Goal: Task Accomplishment & Management: Manage account settings

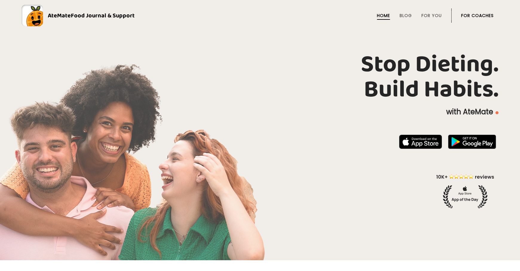
click at [475, 18] on link "For Coaches" at bounding box center [477, 15] width 33 height 5
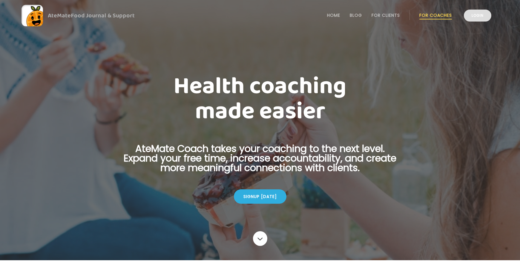
click at [479, 18] on link "Login" at bounding box center [477, 16] width 27 height 12
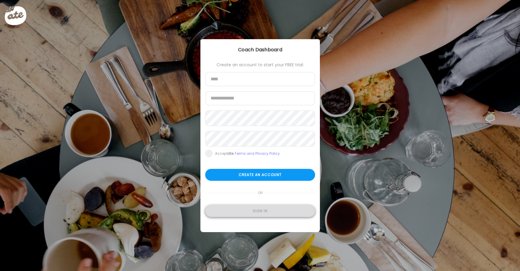
click at [254, 215] on div "Sign in" at bounding box center [260, 211] width 110 height 12
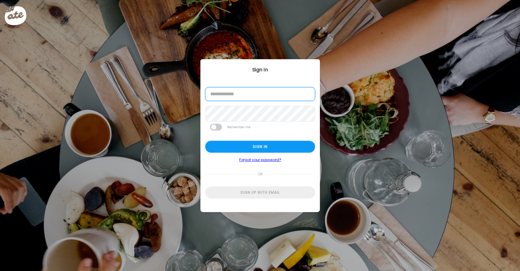
type input "**********"
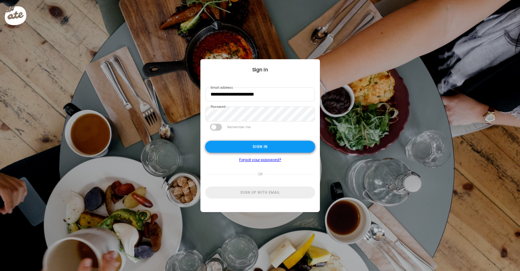
click at [254, 150] on div "Sign in" at bounding box center [260, 147] width 110 height 12
type input "**********"
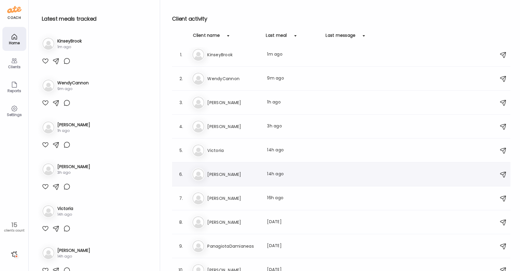
scroll to position [6, 0]
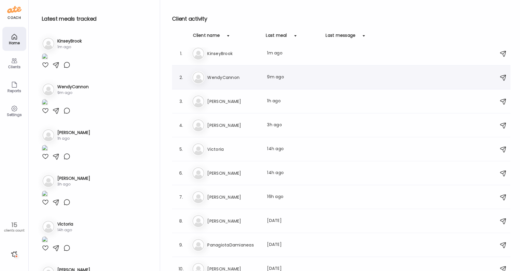
click at [264, 76] on div "We WendyCannon Last meal: 9m ago" at bounding box center [342, 77] width 301 height 13
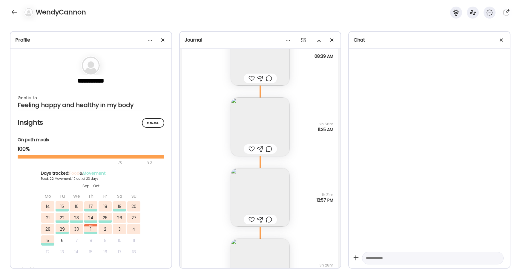
scroll to position [14298, 0]
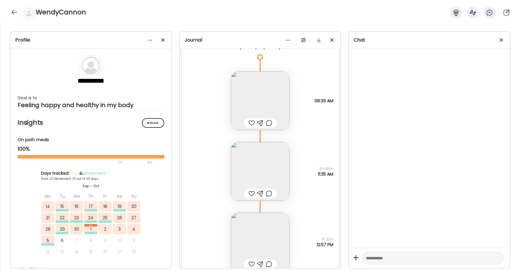
click at [252, 121] on div at bounding box center [251, 122] width 6 height 7
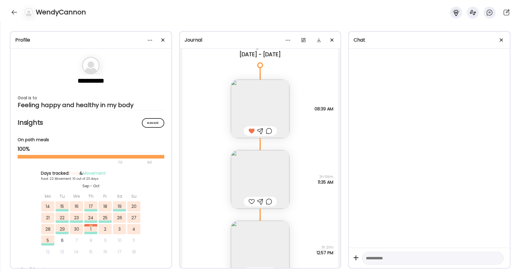
scroll to position [14289, 0]
click at [262, 187] on img at bounding box center [260, 180] width 59 height 59
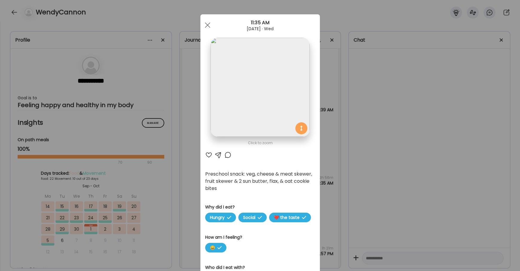
click at [211, 156] on div at bounding box center [208, 154] width 7 height 7
click at [228, 155] on div at bounding box center [227, 154] width 7 height 7
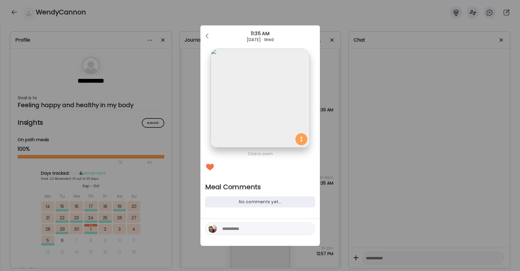
click at [248, 228] on textarea at bounding box center [262, 228] width 81 height 7
type textarea "****"
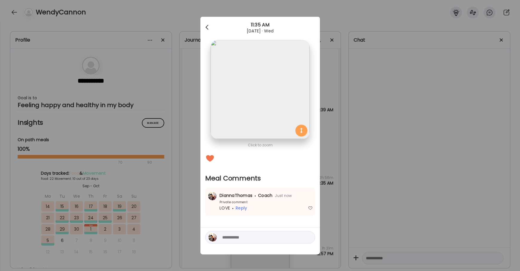
click at [209, 24] on div at bounding box center [208, 28] width 12 height 12
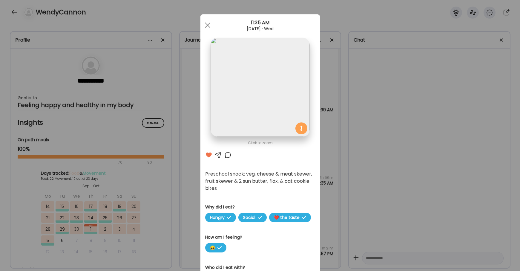
click at [209, 24] on div at bounding box center [208, 25] width 12 height 12
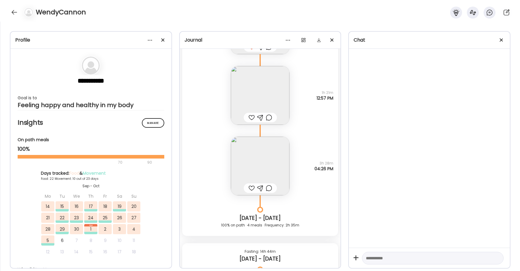
scroll to position [14445, 0]
click at [254, 170] on img at bounding box center [260, 165] width 59 height 59
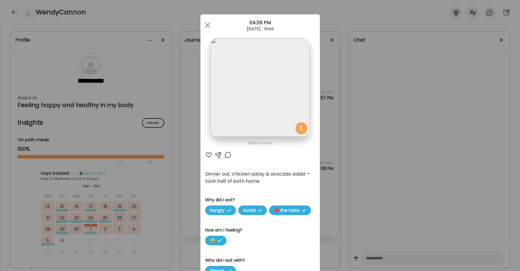
click at [210, 157] on div at bounding box center [208, 154] width 7 height 7
click at [228, 155] on div at bounding box center [227, 154] width 7 height 7
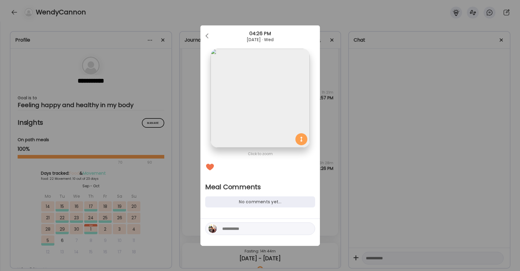
click at [233, 225] on div at bounding box center [260, 228] width 110 height 13
click at [232, 228] on textarea at bounding box center [262, 228] width 81 height 7
type textarea "**********"
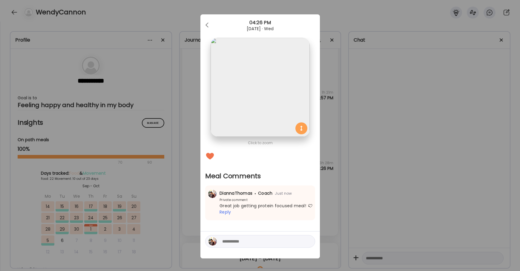
click at [211, 20] on div "04:26 PM" at bounding box center [259, 22] width 119 height 7
click at [208, 23] on div at bounding box center [208, 25] width 12 height 12
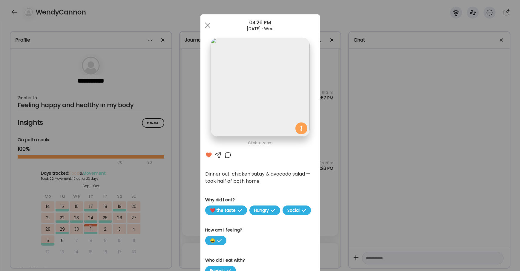
click at [208, 23] on div at bounding box center [208, 25] width 12 height 12
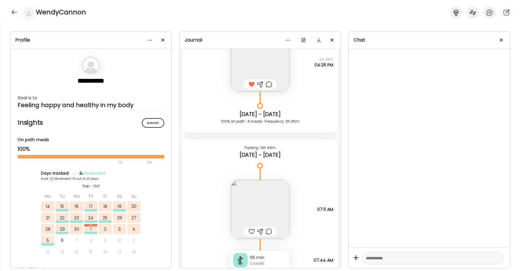
scroll to position [14631, 0]
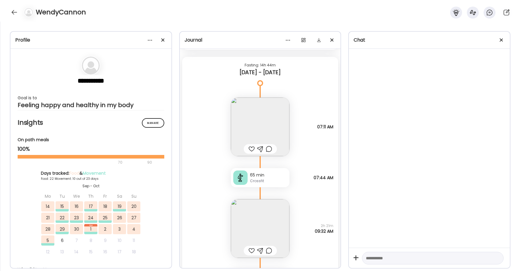
click at [251, 146] on div at bounding box center [251, 148] width 6 height 7
click at [270, 150] on div at bounding box center [269, 148] width 6 height 7
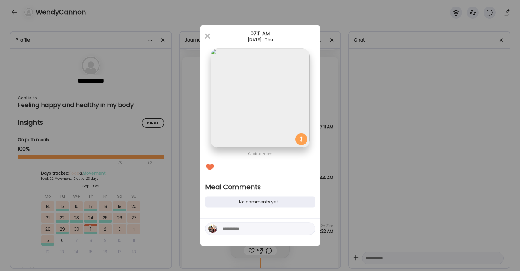
click at [247, 227] on textarea at bounding box center [262, 228] width 81 height 7
type textarea "**********"
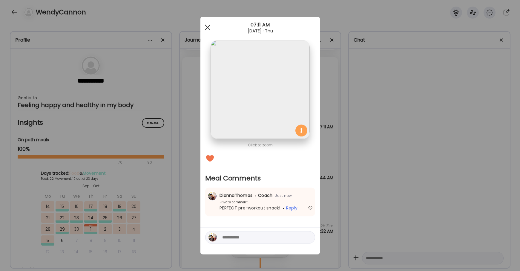
click at [207, 29] on div at bounding box center [208, 28] width 12 height 12
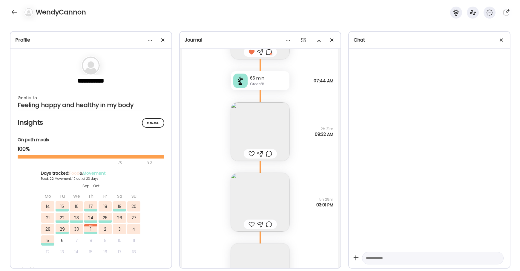
scroll to position [14727, 0]
click at [251, 157] on div at bounding box center [260, 154] width 33 height 10
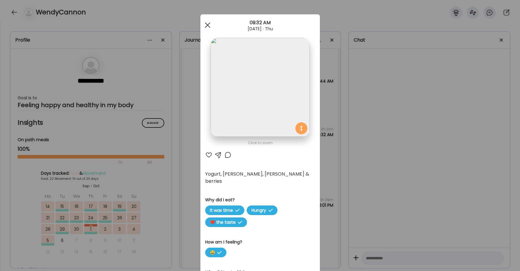
click at [206, 27] on span at bounding box center [207, 24] width 5 height 5
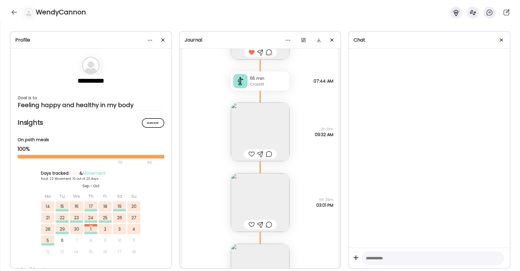
click at [250, 155] on div at bounding box center [251, 153] width 6 height 7
click at [255, 198] on img at bounding box center [260, 202] width 59 height 59
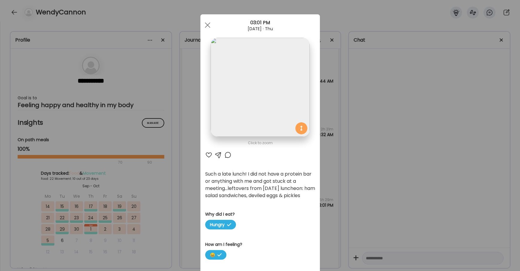
click at [207, 154] on div at bounding box center [208, 154] width 7 height 7
click at [230, 154] on div at bounding box center [227, 154] width 7 height 7
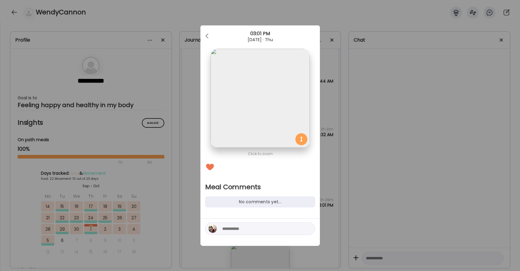
click at [226, 226] on textarea at bounding box center [262, 228] width 81 height 7
type textarea "**********"
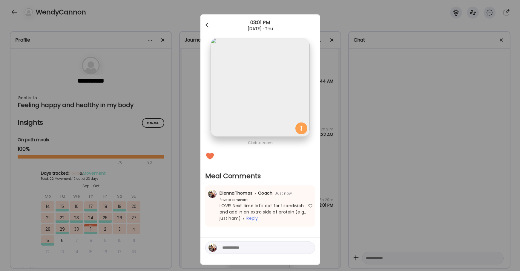
click at [211, 25] on div at bounding box center [208, 25] width 12 height 12
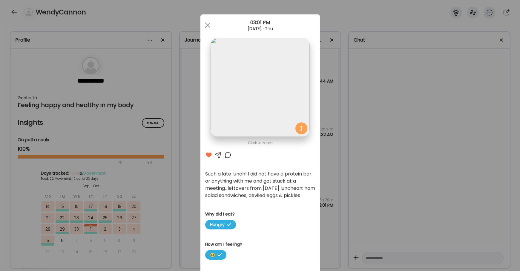
click at [211, 25] on div at bounding box center [208, 25] width 12 height 12
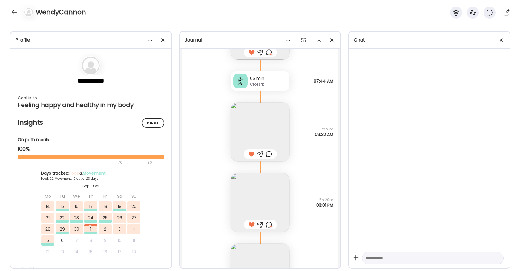
click at [260, 197] on img at bounding box center [260, 202] width 59 height 59
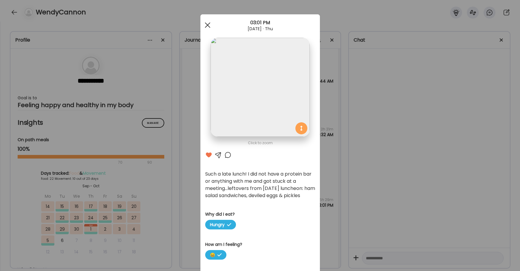
click at [207, 27] on div at bounding box center [208, 25] width 12 height 12
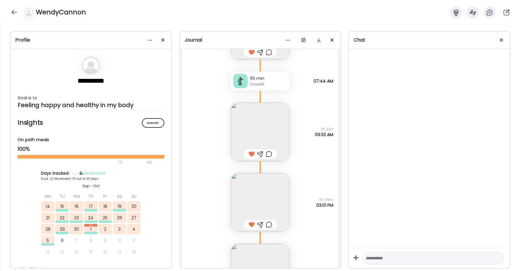
scroll to position [14800, 0]
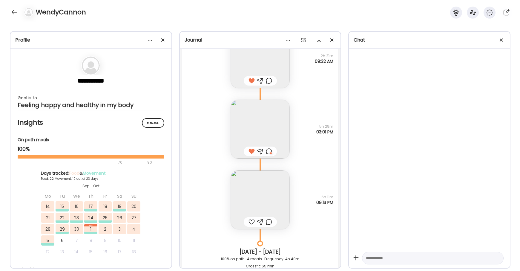
click at [251, 221] on div at bounding box center [251, 221] width 6 height 7
click at [256, 191] on img at bounding box center [260, 199] width 59 height 59
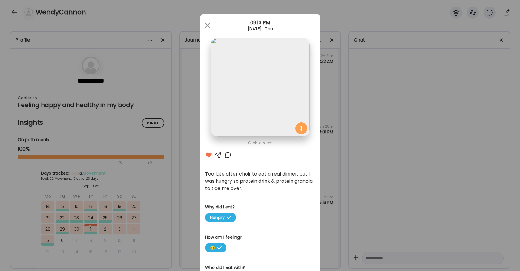
click at [228, 156] on div at bounding box center [227, 154] width 7 height 7
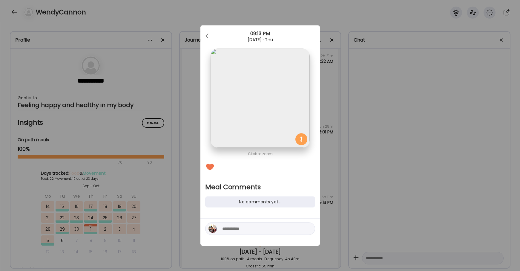
click at [230, 227] on textarea at bounding box center [262, 228] width 81 height 7
type textarea "*******"
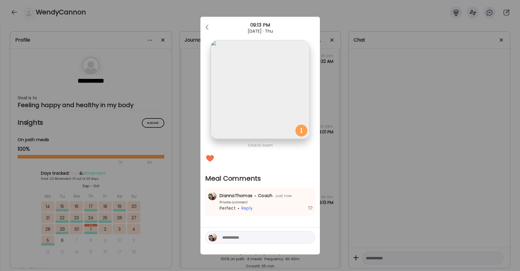
click at [244, 111] on img at bounding box center [260, 89] width 99 height 99
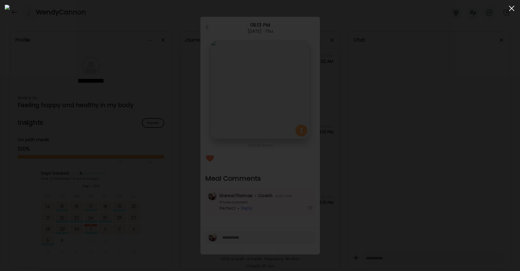
click at [514, 11] on div at bounding box center [512, 8] width 12 height 12
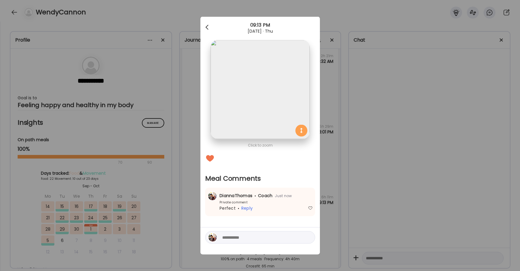
click at [207, 26] on div at bounding box center [208, 28] width 12 height 12
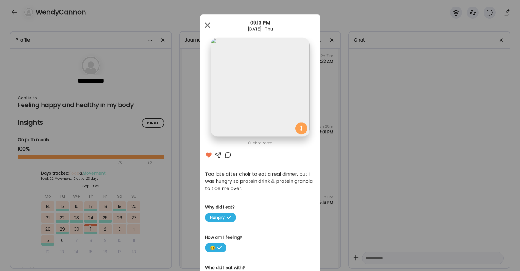
click at [207, 27] on div at bounding box center [208, 25] width 12 height 12
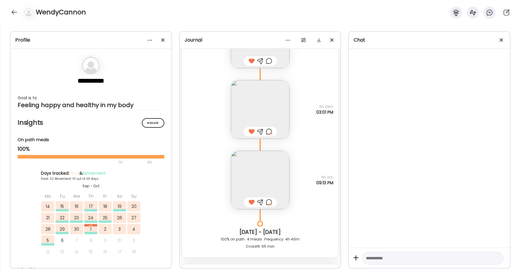
scroll to position [14821, 0]
click at [268, 202] on div at bounding box center [269, 201] width 6 height 7
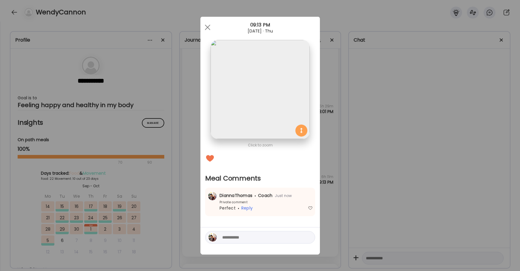
click at [246, 236] on textarea at bounding box center [262, 237] width 81 height 7
type textarea "**********"
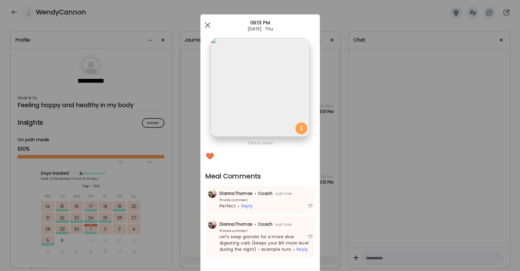
click at [208, 26] on span at bounding box center [207, 24] width 5 height 5
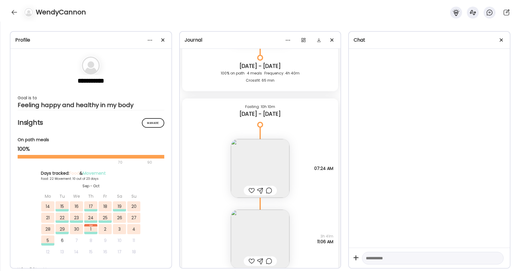
scroll to position [14986, 0]
click at [253, 189] on div at bounding box center [251, 189] width 6 height 7
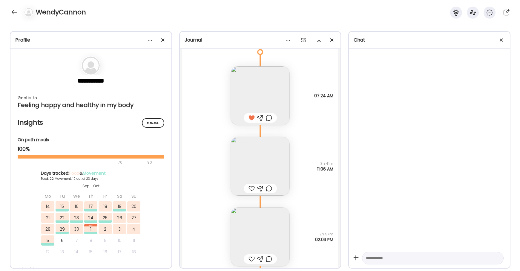
click at [252, 187] on div at bounding box center [251, 188] width 6 height 7
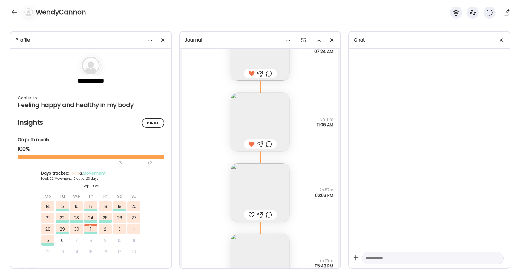
scroll to position [15103, 0]
click at [251, 214] on div at bounding box center [251, 214] width 6 height 7
click at [269, 213] on div at bounding box center [269, 214] width 6 height 7
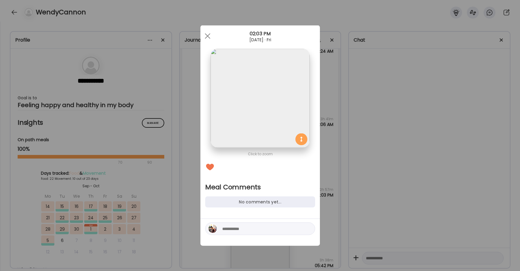
click at [242, 227] on textarea at bounding box center [262, 228] width 81 height 7
type textarea "**********"
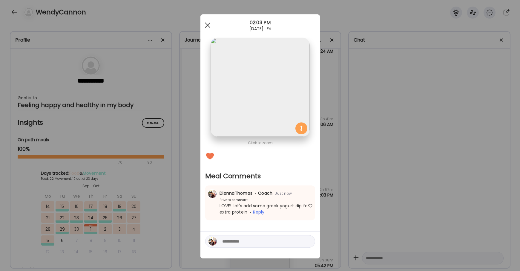
click at [207, 24] on span at bounding box center [207, 24] width 5 height 5
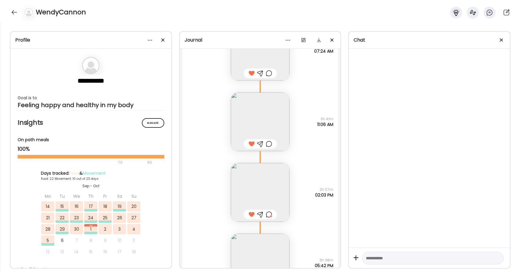
scroll to position [15191, 0]
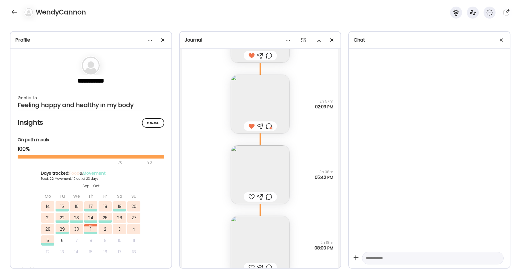
click at [248, 190] on img at bounding box center [260, 174] width 59 height 59
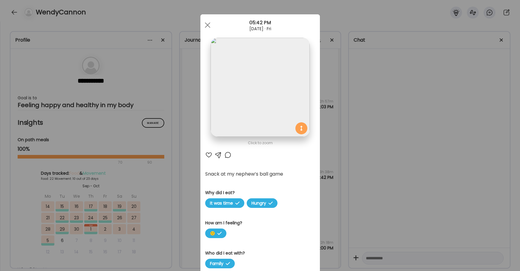
click at [209, 153] on div at bounding box center [208, 154] width 7 height 7
click at [229, 154] on div at bounding box center [227, 154] width 7 height 7
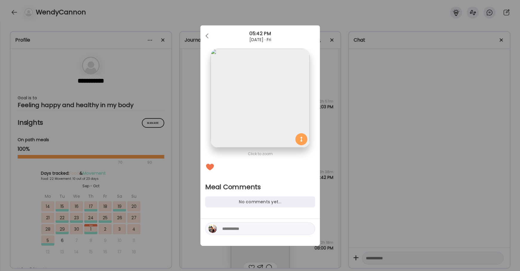
click at [243, 228] on textarea at bounding box center [262, 228] width 81 height 7
type textarea "*******"
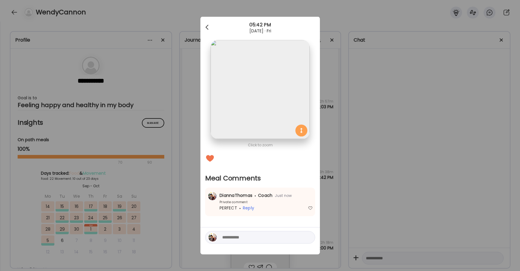
click at [207, 27] on div at bounding box center [208, 28] width 12 height 12
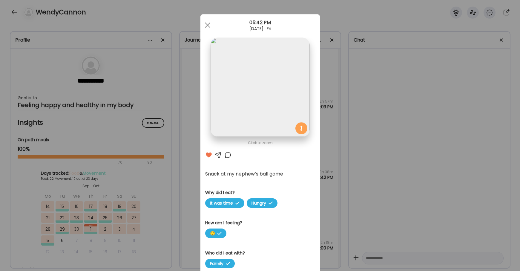
click at [207, 27] on div at bounding box center [208, 25] width 12 height 12
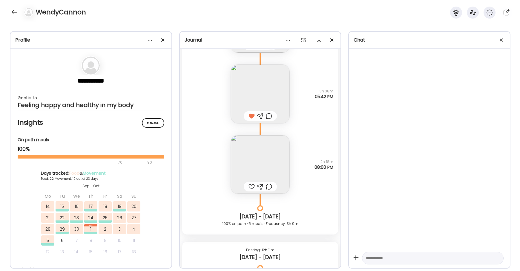
scroll to position [15272, 0]
click at [252, 186] on div at bounding box center [251, 185] width 6 height 7
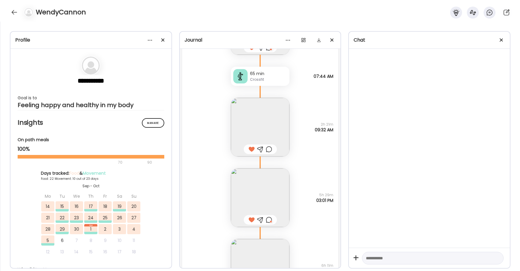
scroll to position [14748, 0]
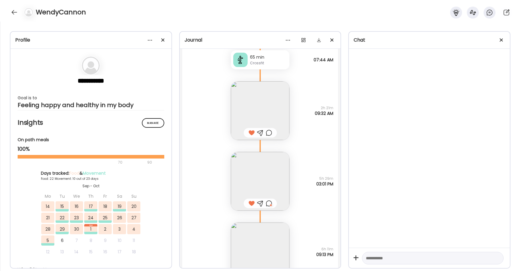
click at [245, 179] on img at bounding box center [260, 181] width 59 height 59
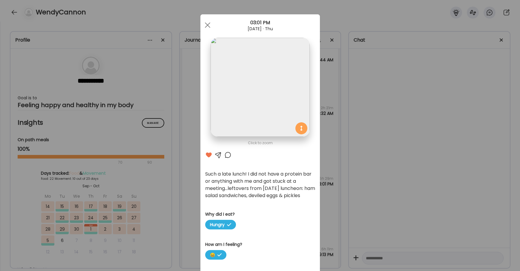
click at [227, 153] on div at bounding box center [227, 154] width 7 height 7
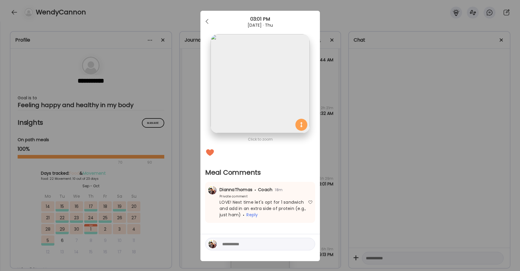
scroll to position [4, 0]
click at [204, 19] on div at bounding box center [208, 21] width 12 height 12
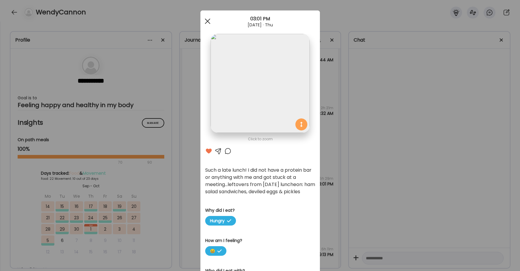
click at [206, 22] on div at bounding box center [208, 21] width 12 height 12
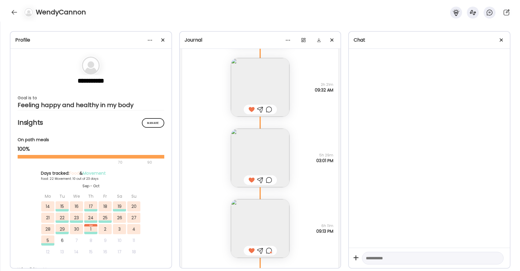
scroll to position [14773, 0]
click at [254, 209] on img at bounding box center [260, 226] width 59 height 59
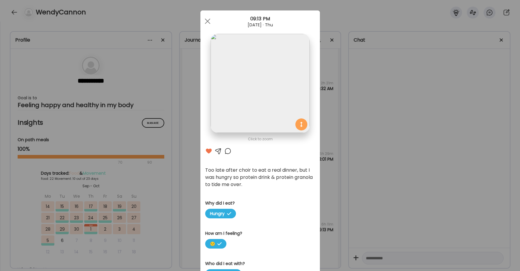
click at [226, 151] on div at bounding box center [227, 150] width 7 height 7
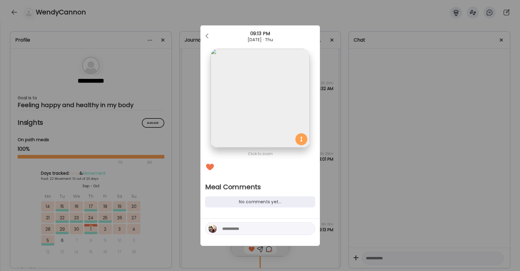
scroll to position [0, 0]
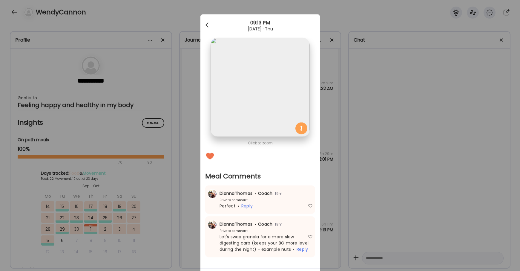
click at [208, 23] on div at bounding box center [208, 25] width 12 height 12
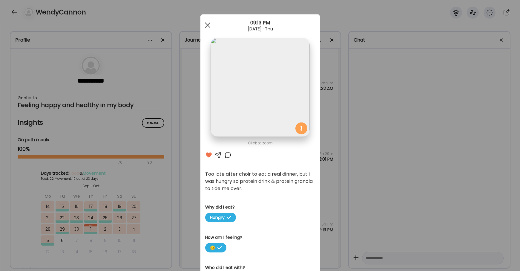
click at [207, 28] on div at bounding box center [208, 25] width 12 height 12
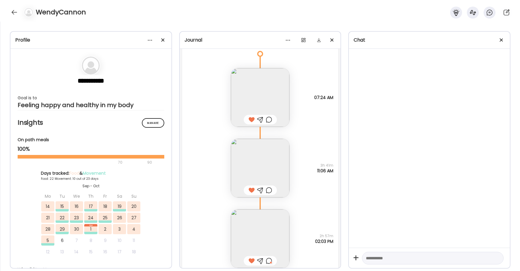
scroll to position [15058, 0]
